Goal: Information Seeking & Learning: Learn about a topic

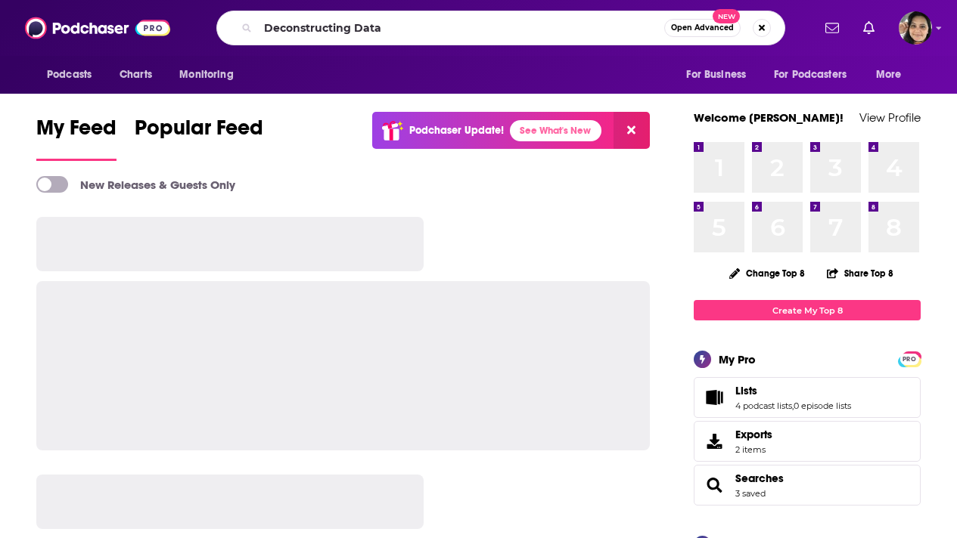
type input "Deconstructing Data"
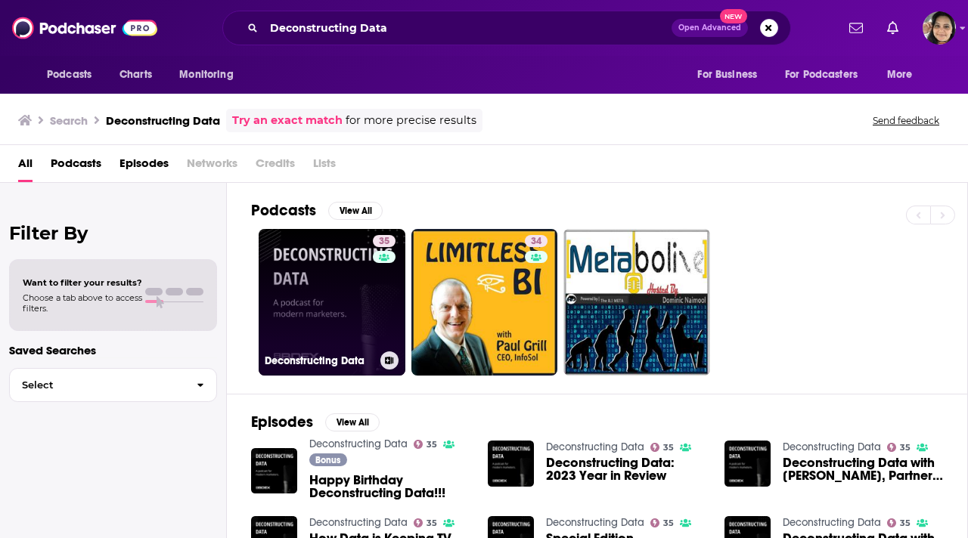
click at [324, 292] on link "35 Deconstructing Data" at bounding box center [332, 302] width 147 height 147
